Goal: Transaction & Acquisition: Obtain resource

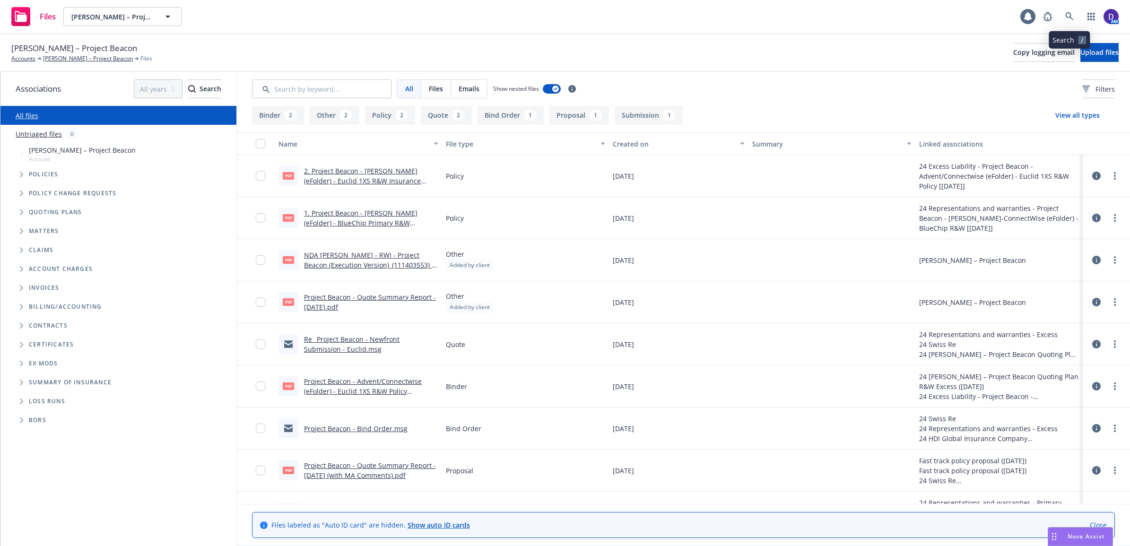
click at [1074, 20] on link at bounding box center [1069, 16] width 19 height 19
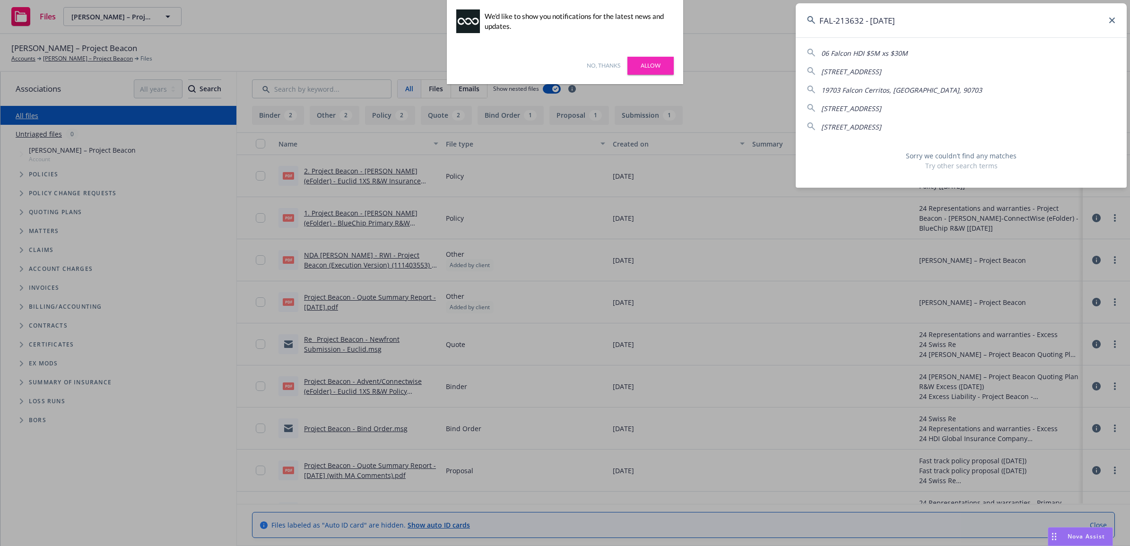
drag, startPoint x: 966, startPoint y: 28, endPoint x: 863, endPoint y: 21, distance: 103.3
click at [863, 21] on input "FAL-213632 - 2025-06-01" at bounding box center [961, 20] width 331 height 34
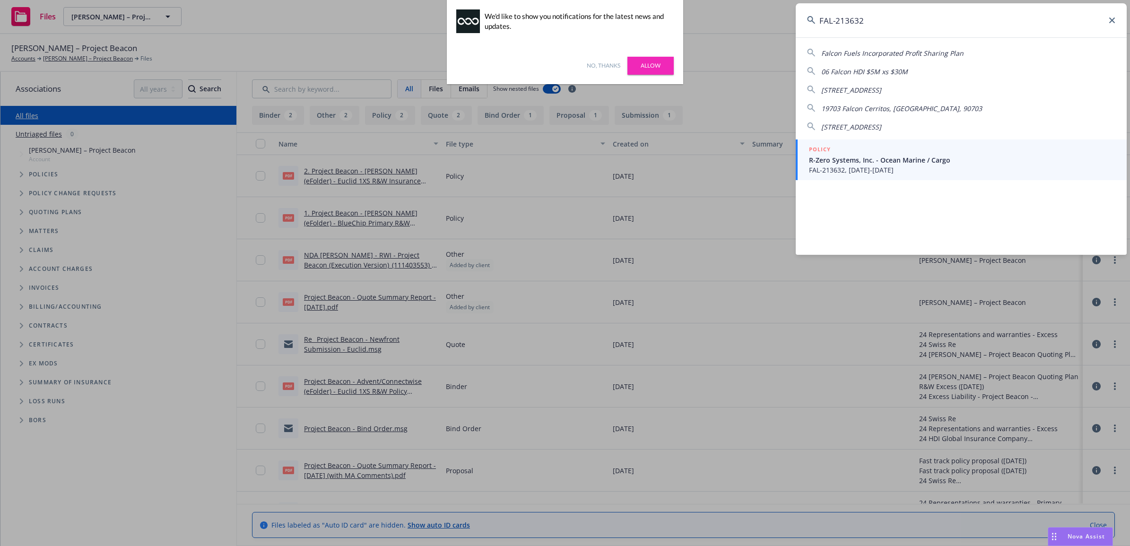
type input "FAL-213632"
click at [859, 162] on span "R-Zero Systems, Inc. - Ocean Marine / Cargo" at bounding box center [962, 160] width 306 height 10
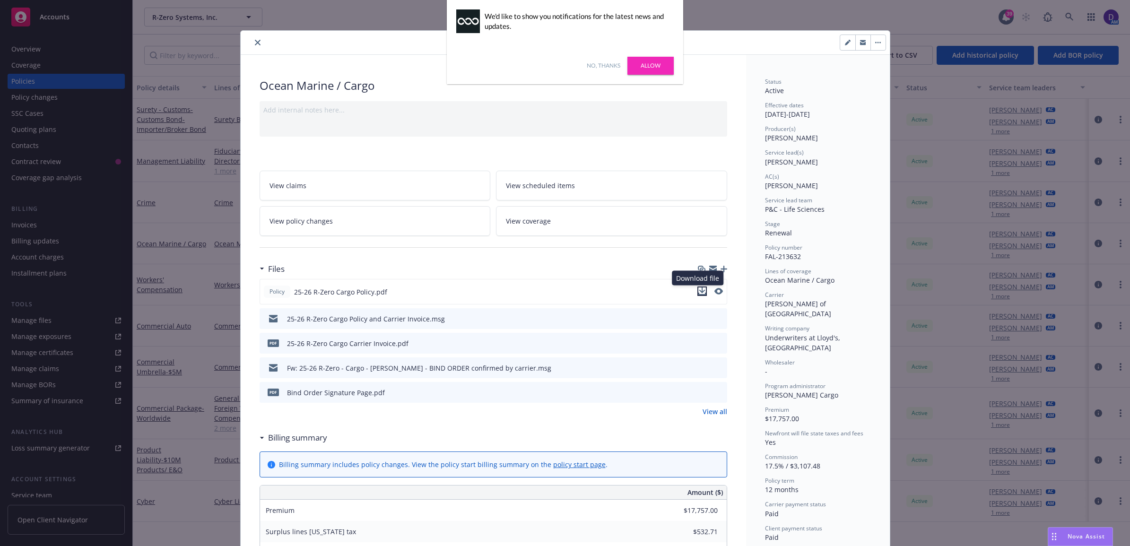
click at [698, 294] on icon "download file" at bounding box center [702, 291] width 8 height 8
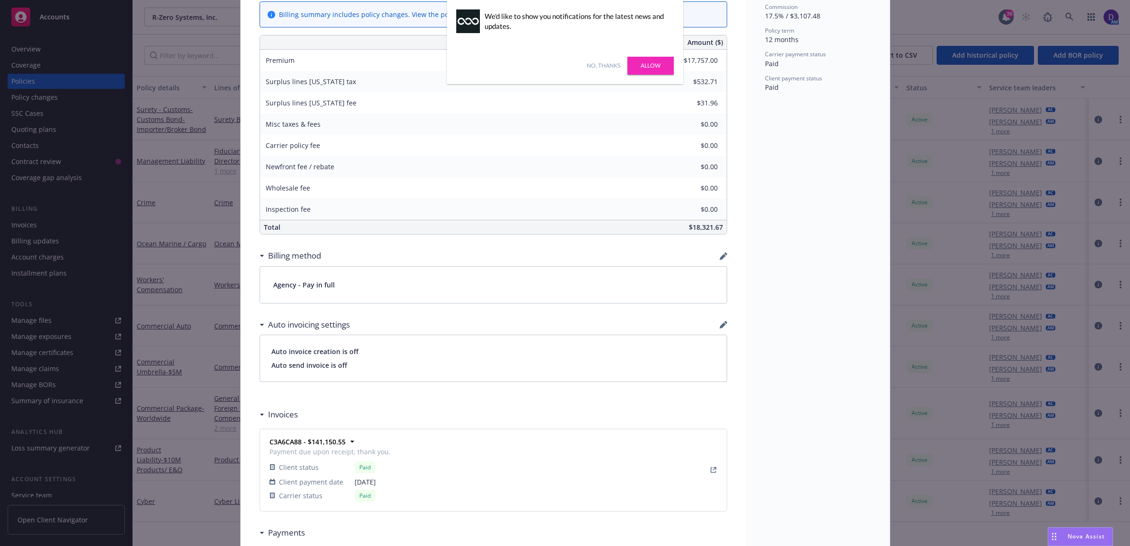
scroll to position [532, 0]
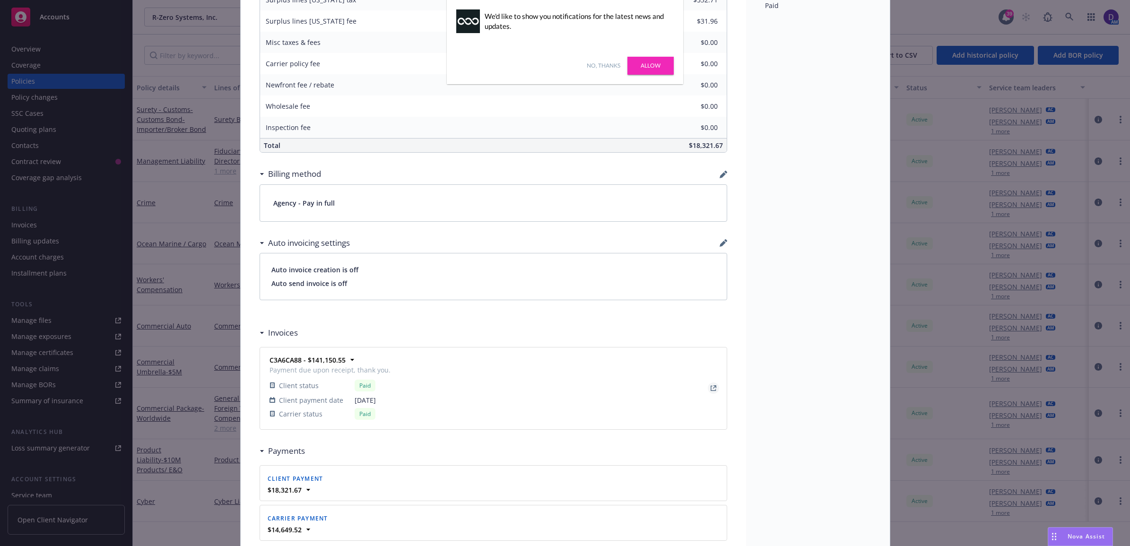
click at [710, 389] on icon "View Invoice" at bounding box center [713, 388] width 6 height 6
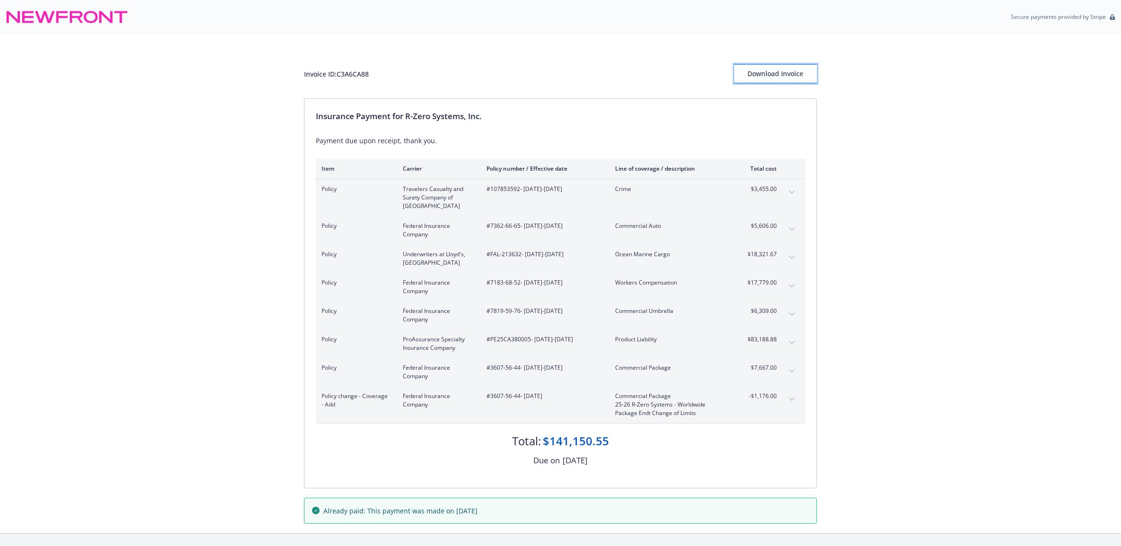
click at [780, 72] on div "Download Invoice" at bounding box center [775, 74] width 83 height 18
